Goal: Use online tool/utility: Utilize a website feature to perform a specific function

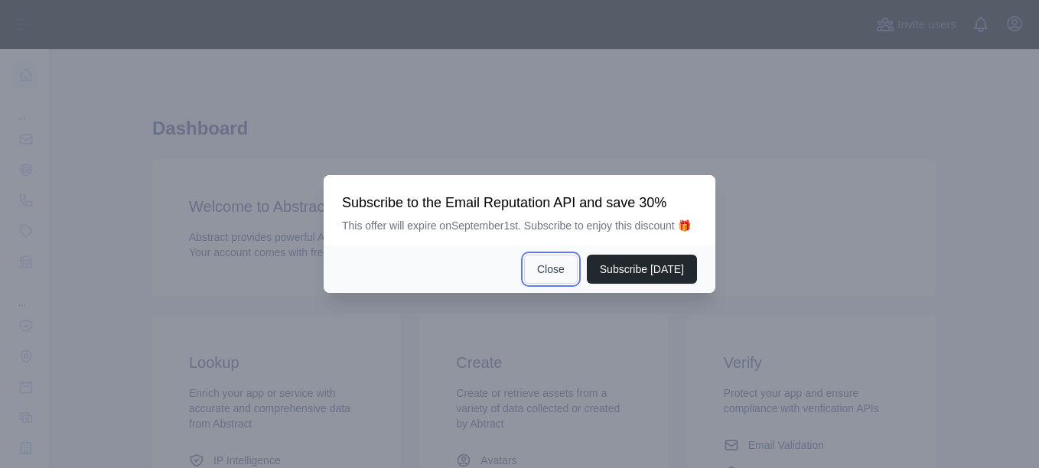
click at [553, 269] on button "Close" at bounding box center [551, 269] width 54 height 29
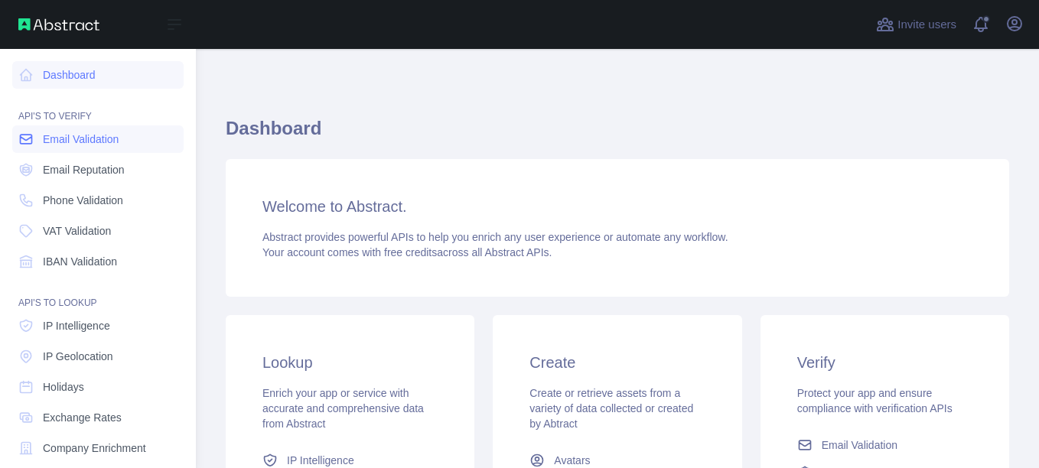
click at [90, 142] on span "Email Validation" at bounding box center [81, 139] width 76 height 15
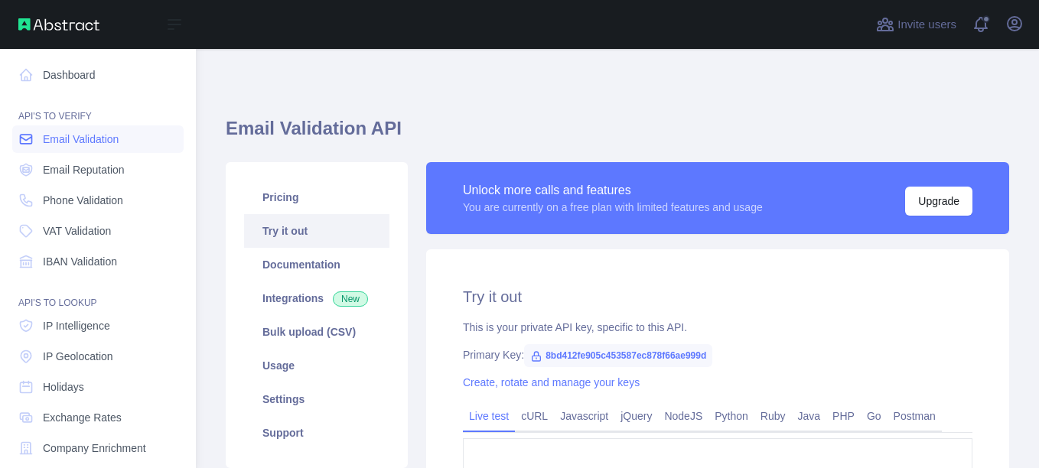
type textarea "**********"
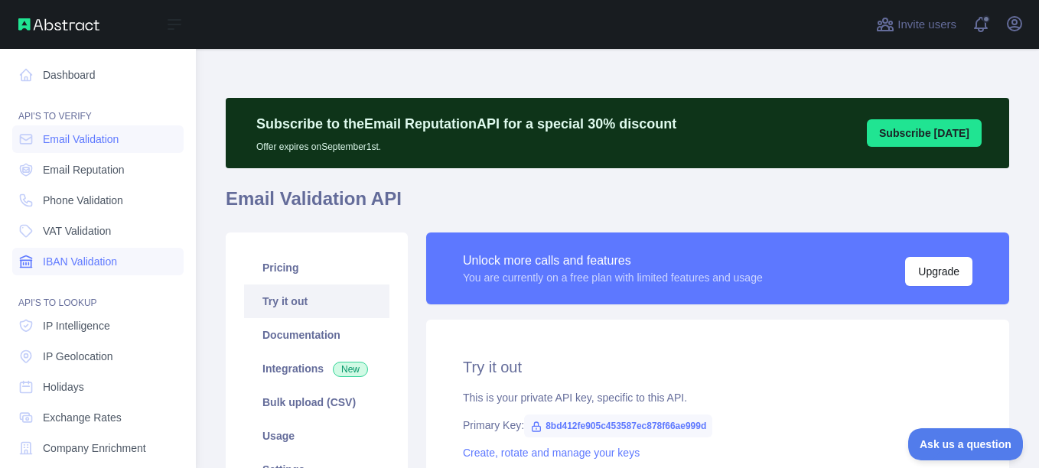
scroll to position [77, 0]
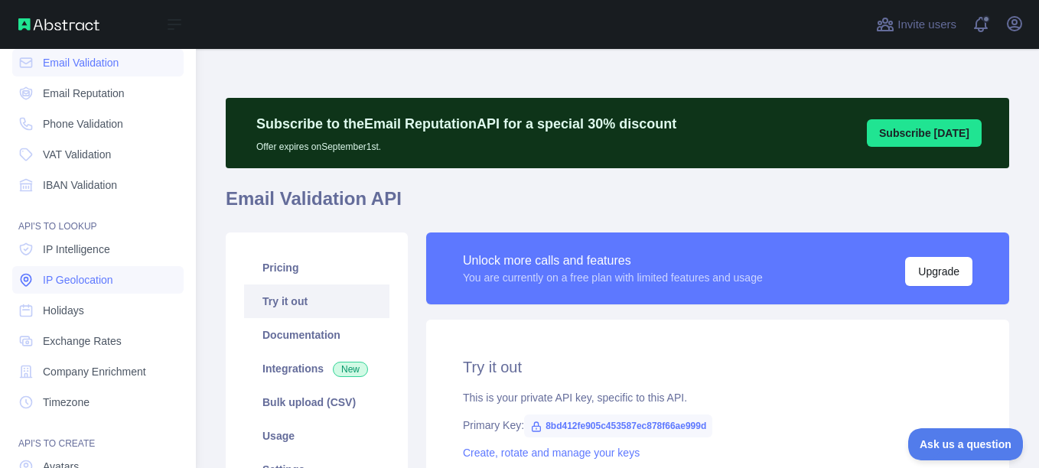
click at [92, 282] on span "IP Geolocation" at bounding box center [78, 279] width 70 height 15
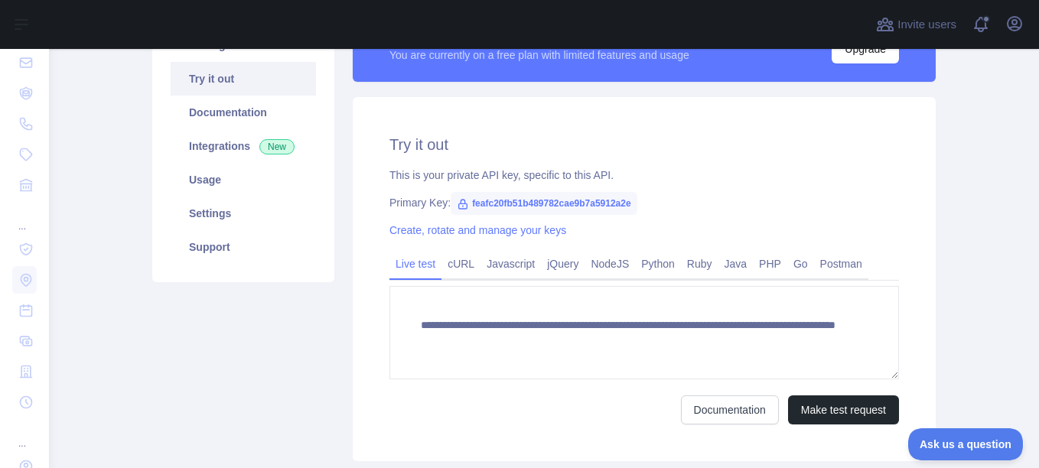
scroll to position [230, 0]
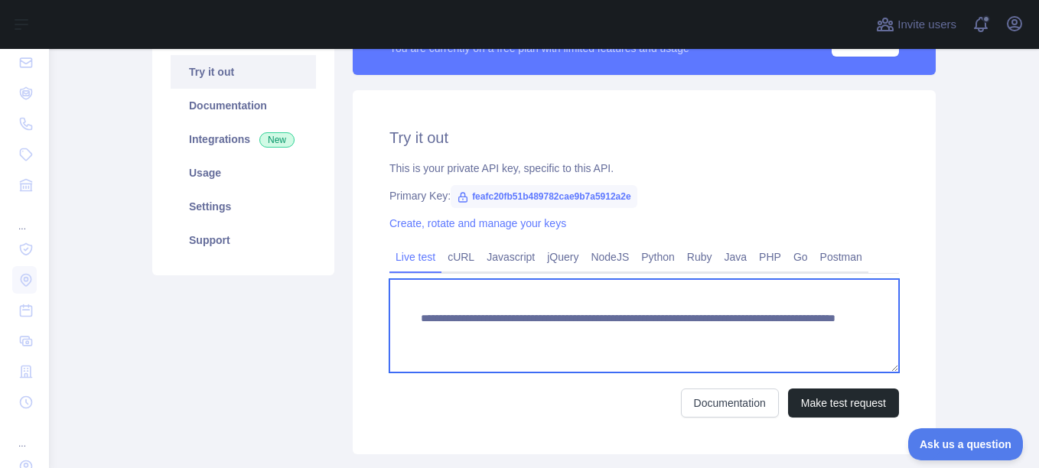
drag, startPoint x: 415, startPoint y: 318, endPoint x: 775, endPoint y: 330, distance: 359.9
click at [775, 330] on textarea "**********" at bounding box center [645, 325] width 510 height 93
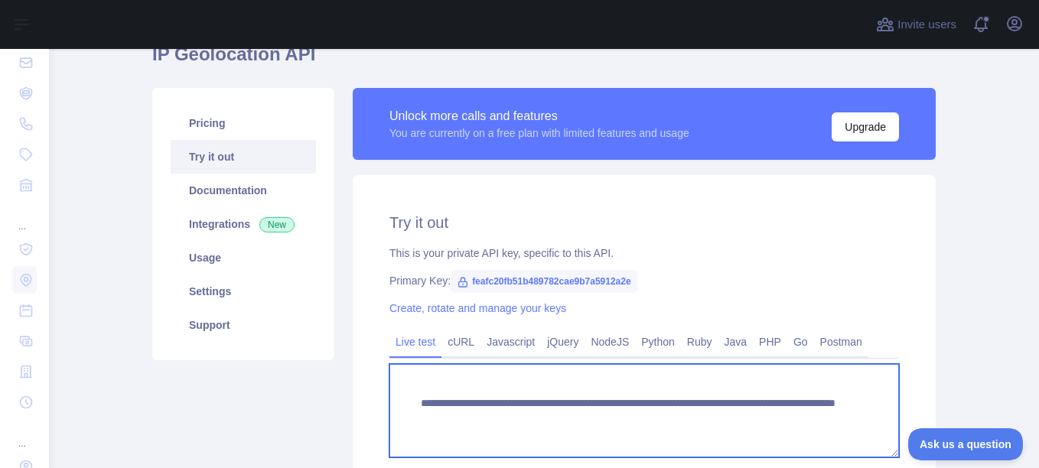
scroll to position [99, 0]
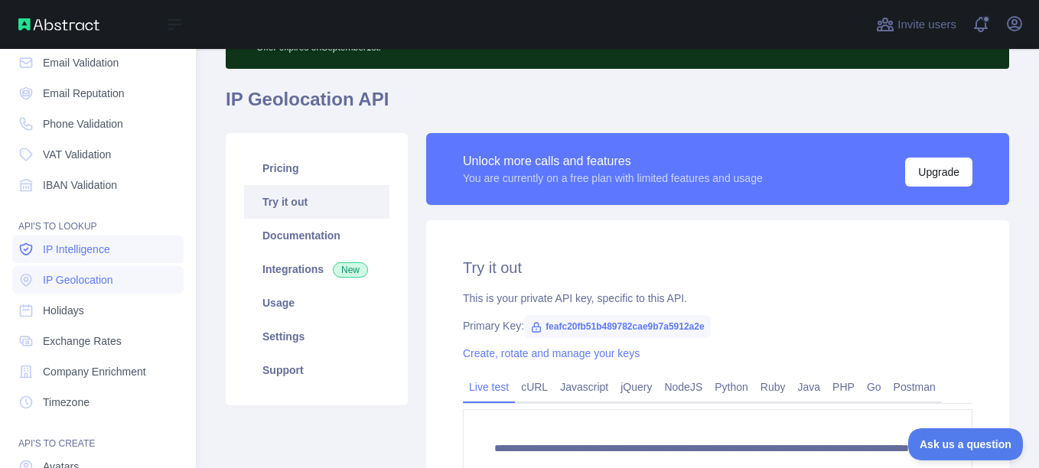
click at [97, 243] on span "IP Intelligence" at bounding box center [76, 249] width 67 height 15
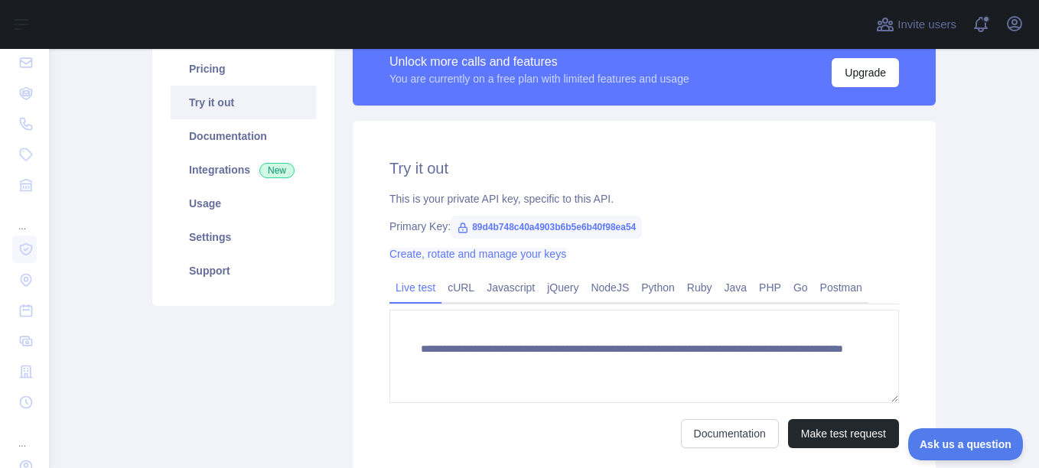
scroll to position [253, 0]
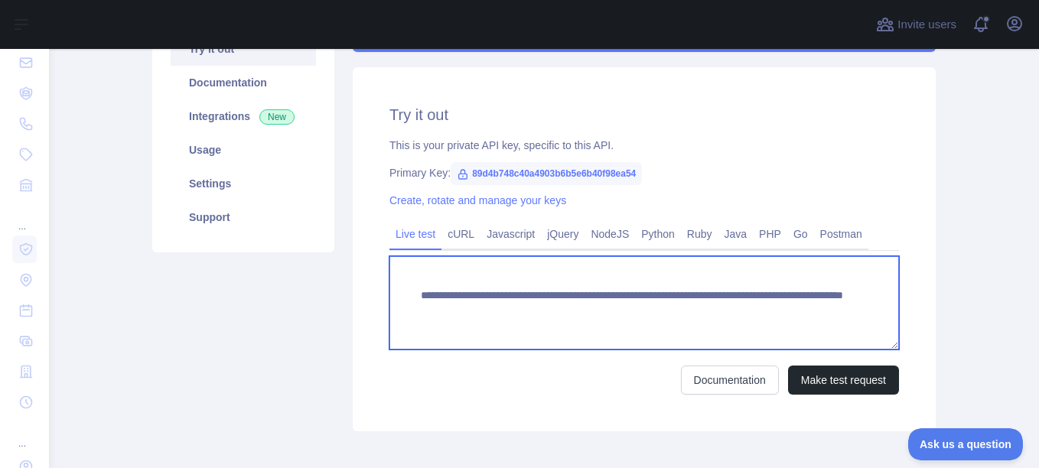
click at [499, 308] on textarea "**********" at bounding box center [645, 302] width 510 height 93
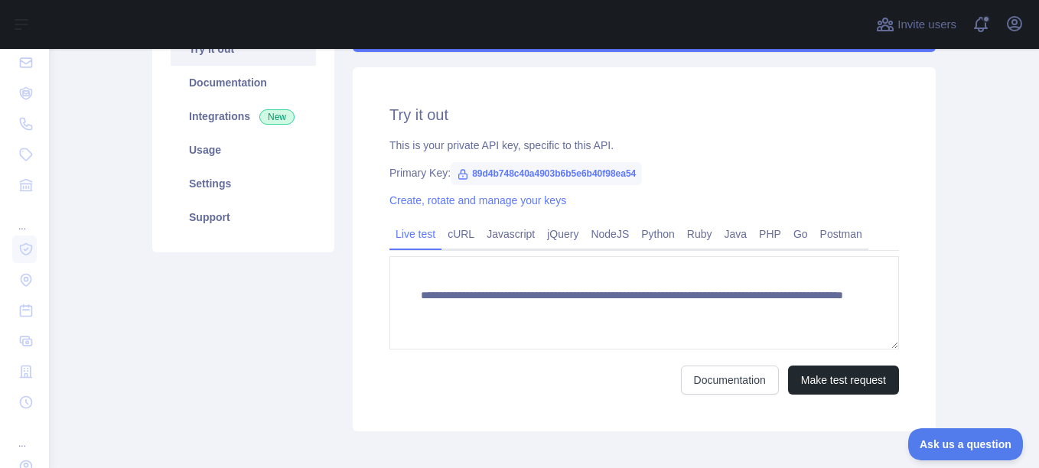
click at [524, 175] on span "89d4b748c40a4903b6b5e6b40f98ea54" at bounding box center [546, 173] width 191 height 23
drag, startPoint x: 524, startPoint y: 175, endPoint x: 668, endPoint y: 179, distance: 143.9
click at [739, 178] on div "Primary Key: 89d4b748c40a4903b6b5e6b40f98ea54" at bounding box center [645, 172] width 510 height 15
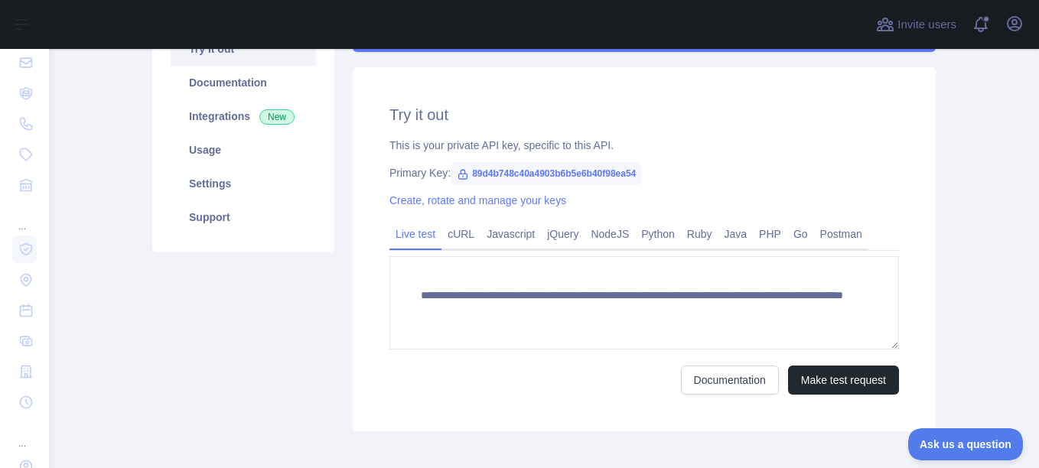
click at [579, 171] on span "89d4b748c40a4903b6b5e6b40f98ea54" at bounding box center [546, 173] width 191 height 23
copy span "89d4b748c40a4903b6b5e6b40f98ea54"
